Goal: Find specific page/section: Find specific page/section

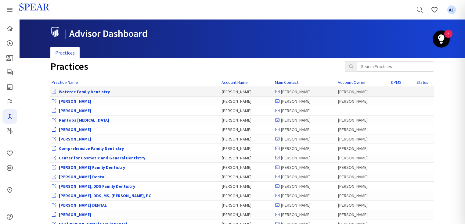
click at [91, 94] on div "Wateree Family Dentistry" at bounding box center [135, 92] width 167 height 6
click at [92, 93] on link "Wateree Family Dentistry" at bounding box center [84, 91] width 51 height 5
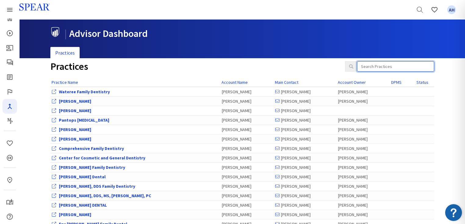
click at [376, 67] on input "search" at bounding box center [395, 66] width 77 height 10
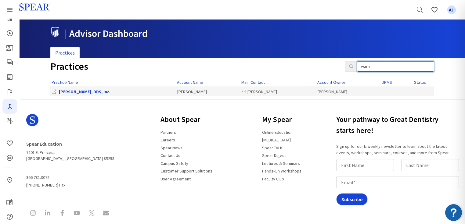
type input "warn"
click at [60, 93] on link "[PERSON_NAME], DDS, Inc." at bounding box center [85, 91] width 52 height 5
